Goal: Find specific page/section

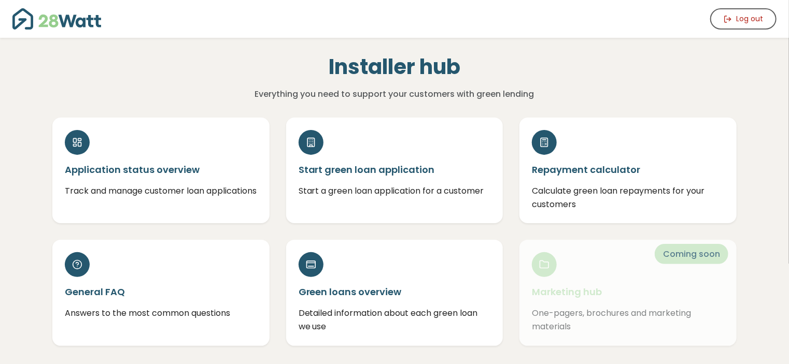
click at [505, 147] on div "Start green loan application Start a green loan application for a customer" at bounding box center [395, 171] width 234 height 106
click at [400, 65] on h1 "Installer hub" at bounding box center [394, 66] width 450 height 25
click at [396, 41] on div "Installer hub Everything you need to support your customers with green lending" at bounding box center [394, 69] width 701 height 63
click at [491, 30] on div "Log out" at bounding box center [394, 19] width 789 height 38
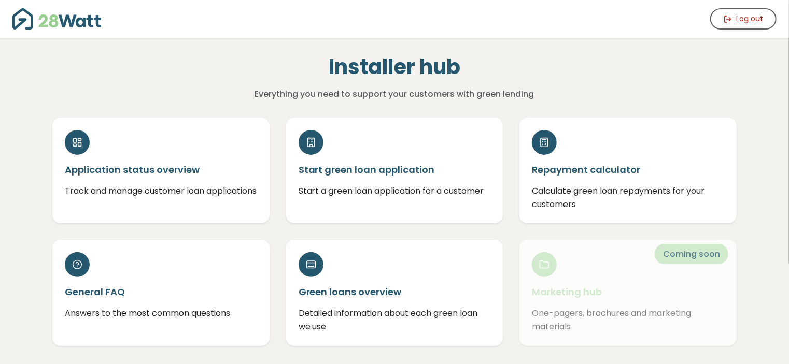
click at [503, 38] on div "Installer hub Everything you need to support your customers with green lending" at bounding box center [394, 69] width 701 height 63
